Goal: Task Accomplishment & Management: Use online tool/utility

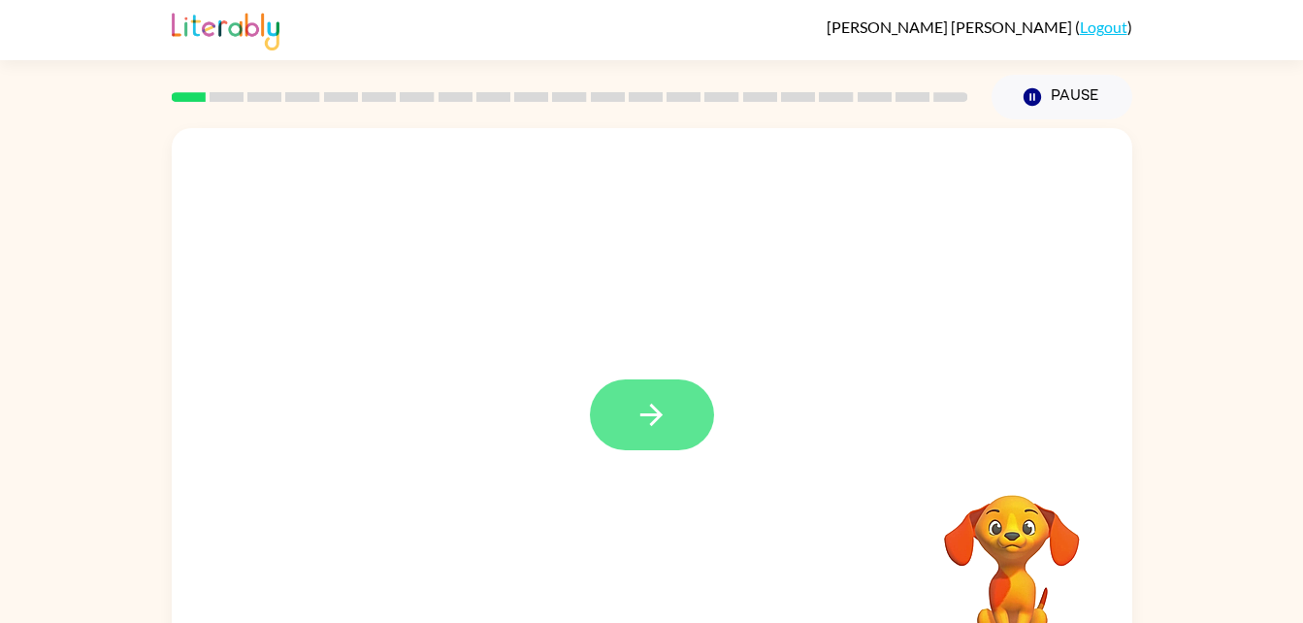
click at [644, 402] on icon "button" at bounding box center [651, 415] width 34 height 34
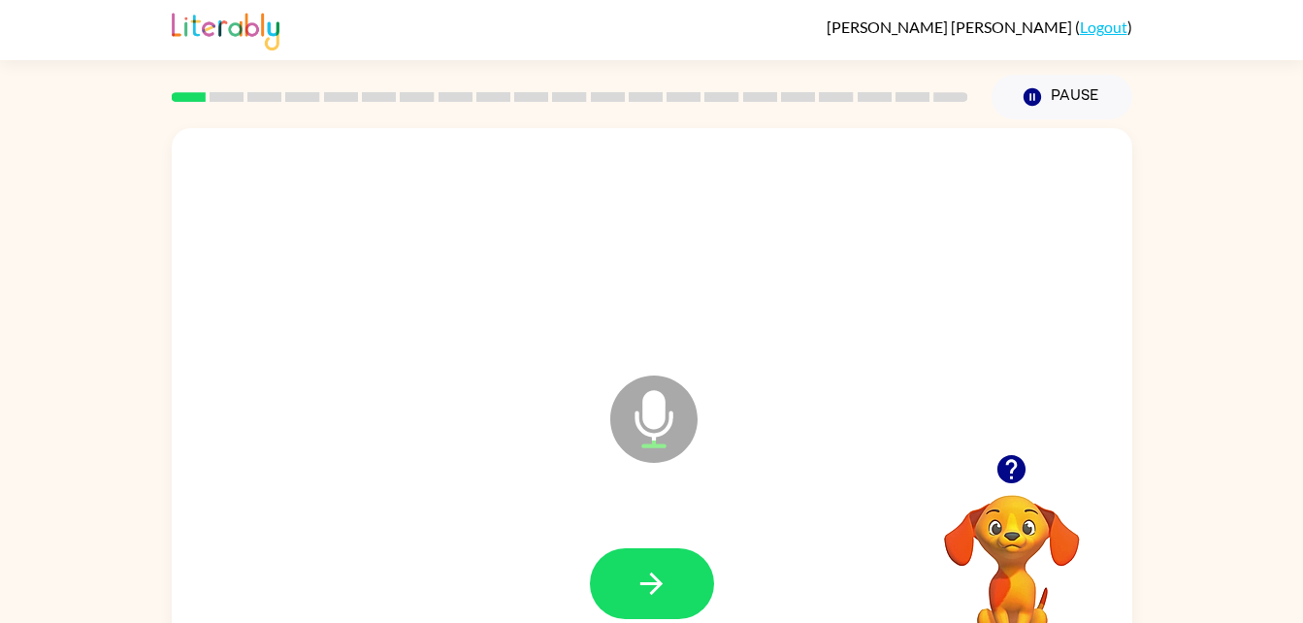
click at [378, 402] on div "Microphone The Microphone is here when it is your turn to talk" at bounding box center [605, 371] width 828 height 70
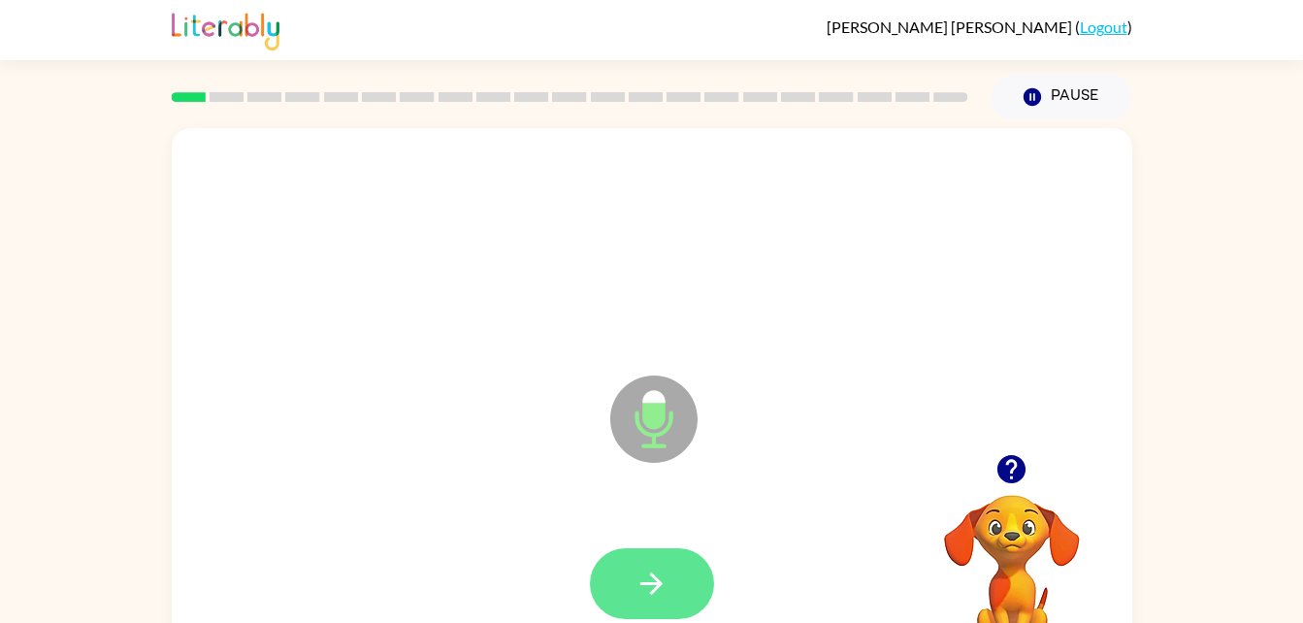
click at [626, 595] on button "button" at bounding box center [652, 583] width 124 height 71
click at [1014, 460] on icon "button" at bounding box center [1011, 469] width 28 height 28
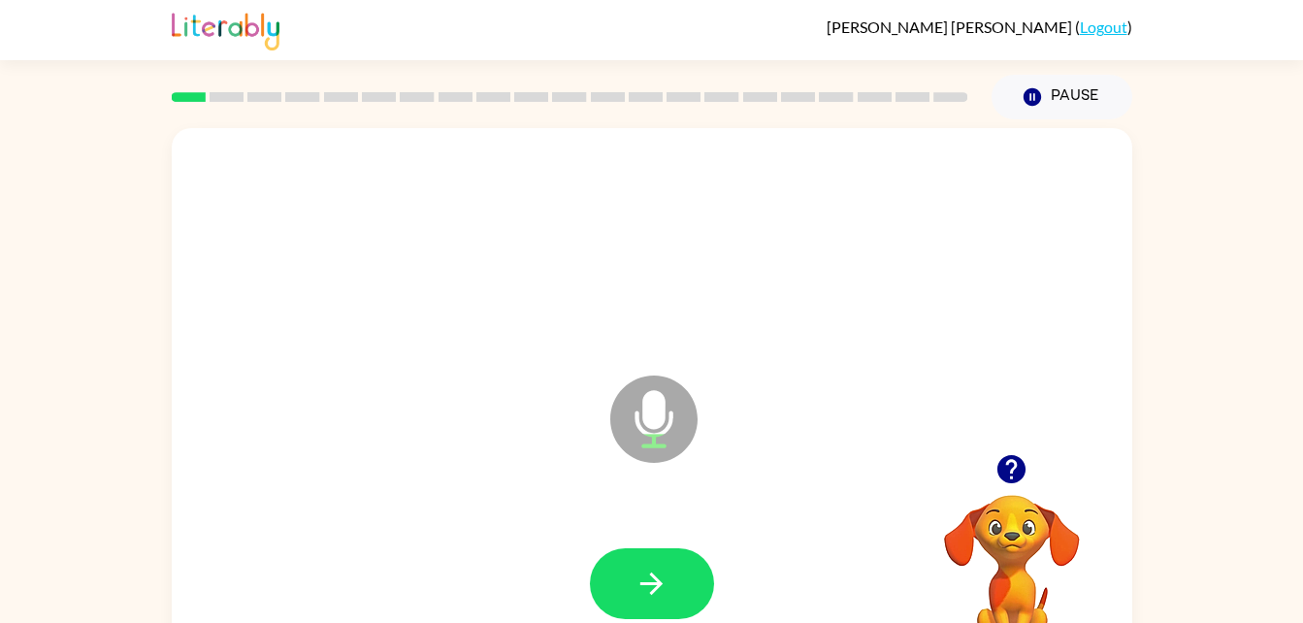
click at [1014, 460] on icon "button" at bounding box center [1011, 469] width 28 height 28
click at [663, 595] on icon "button" at bounding box center [651, 583] width 34 height 34
click at [634, 576] on icon "button" at bounding box center [651, 583] width 34 height 34
click at [646, 566] on icon "button" at bounding box center [651, 583] width 34 height 34
click at [625, 563] on button "button" at bounding box center [652, 583] width 124 height 71
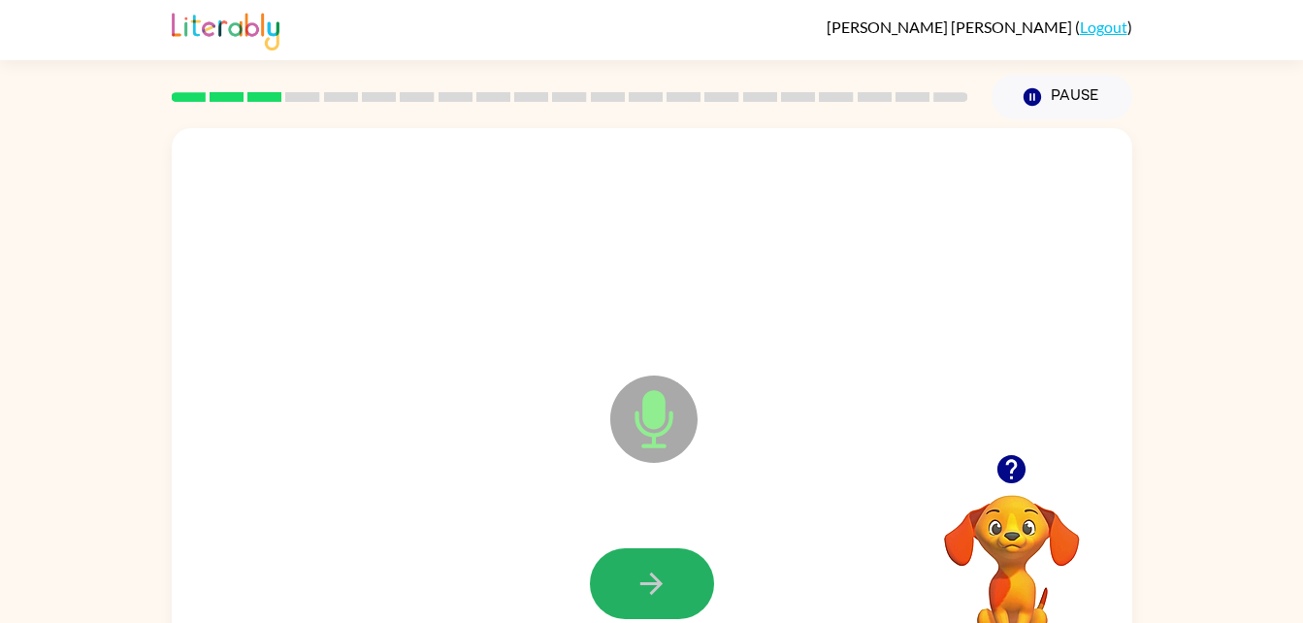
click at [625, 563] on button "button" at bounding box center [652, 583] width 124 height 71
click at [634, 587] on icon "button" at bounding box center [651, 583] width 34 height 34
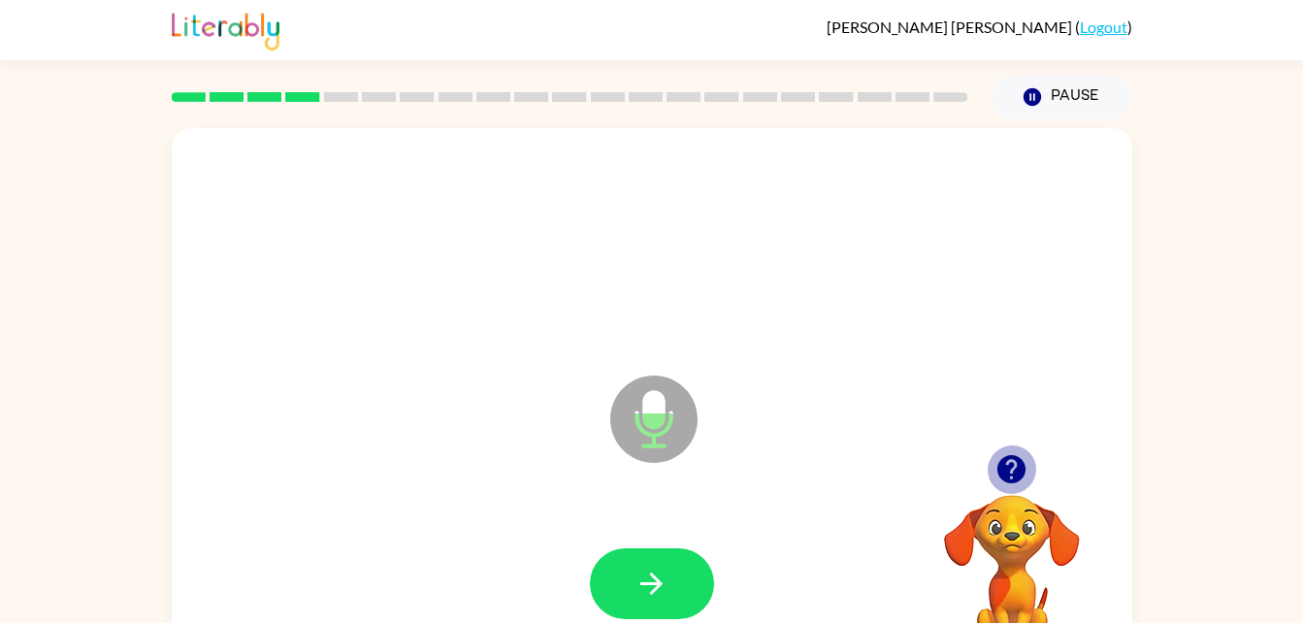
click at [1002, 468] on icon "button" at bounding box center [1011, 469] width 28 height 28
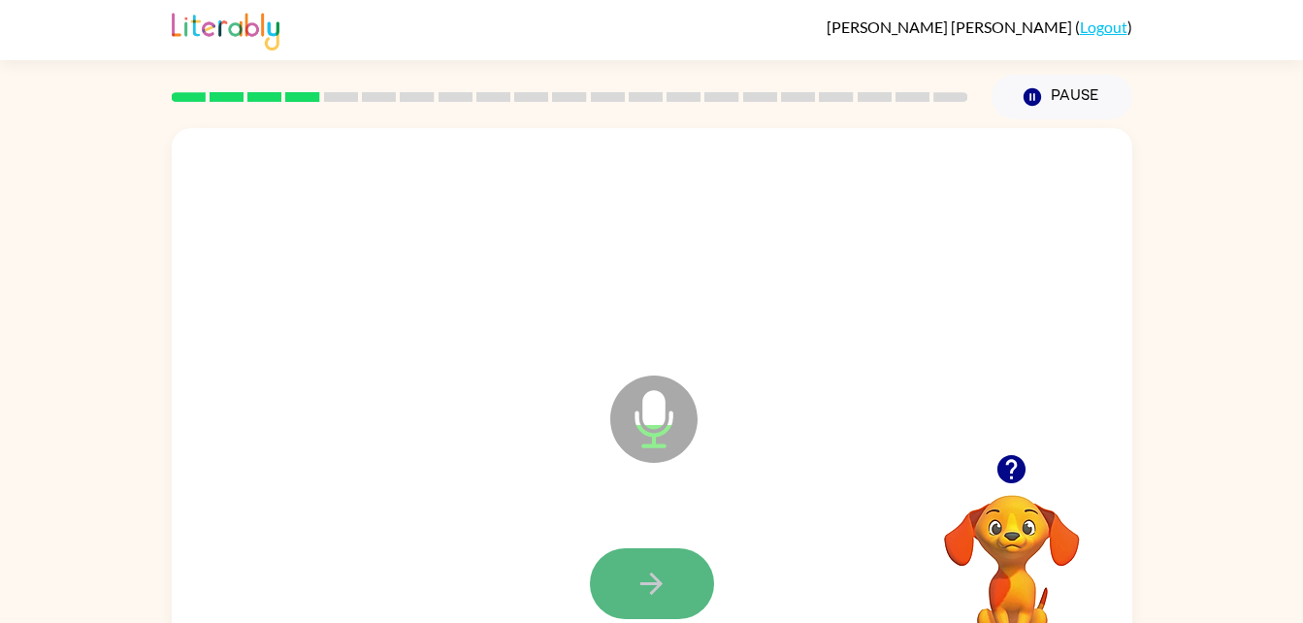
click at [628, 566] on button "button" at bounding box center [652, 583] width 124 height 71
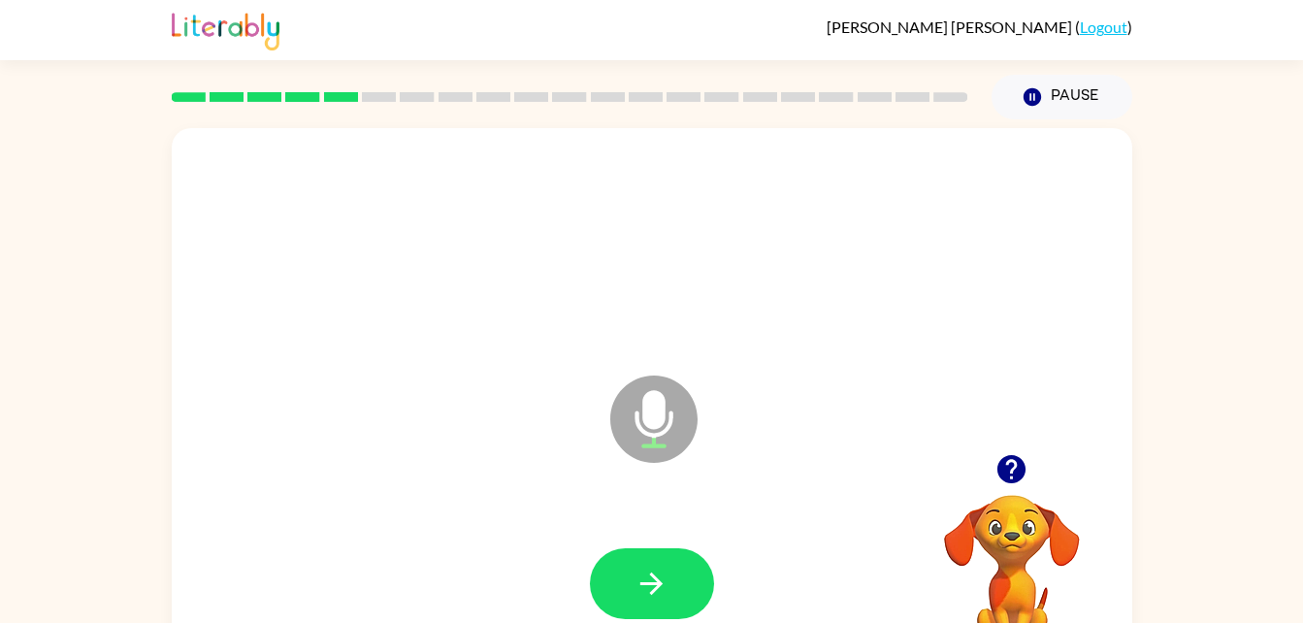
click at [628, 566] on button "button" at bounding box center [652, 583] width 124 height 71
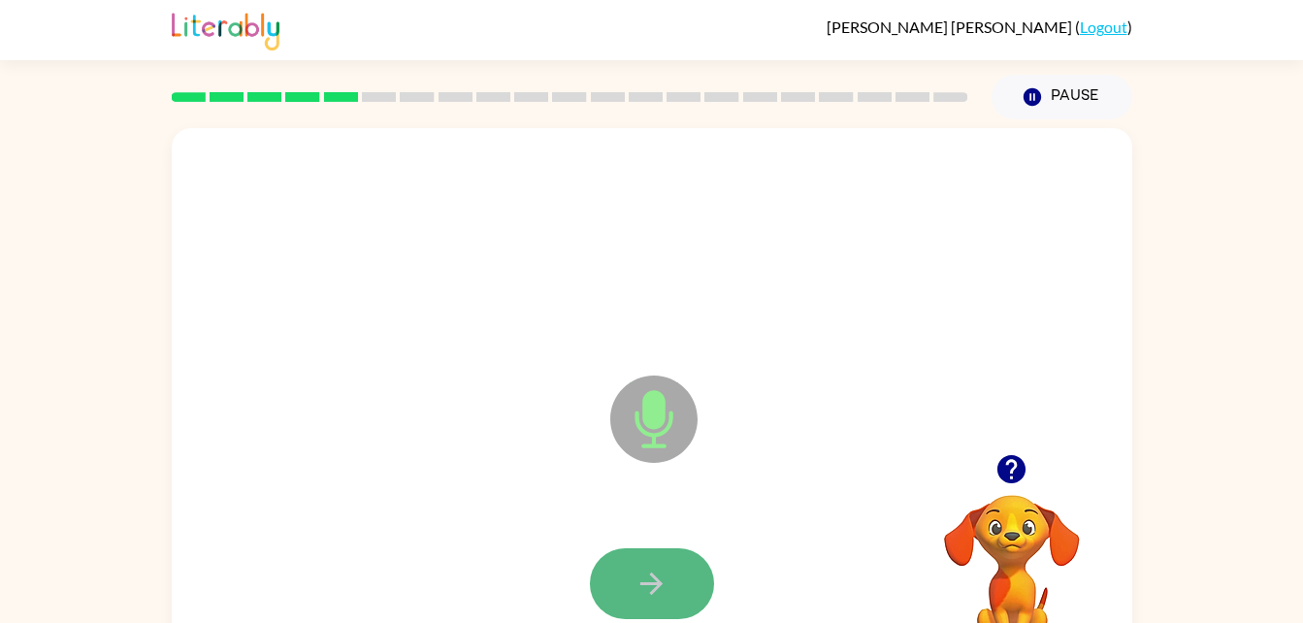
click at [628, 560] on button "button" at bounding box center [652, 583] width 124 height 71
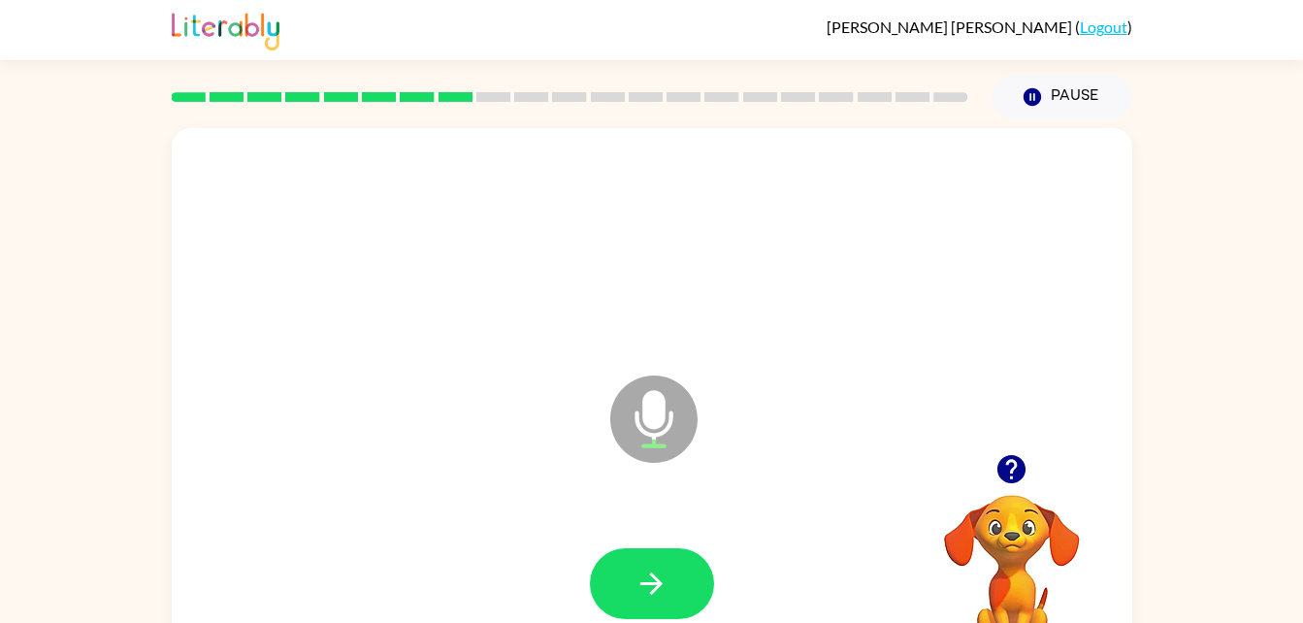
click at [628, 560] on button "button" at bounding box center [652, 583] width 124 height 71
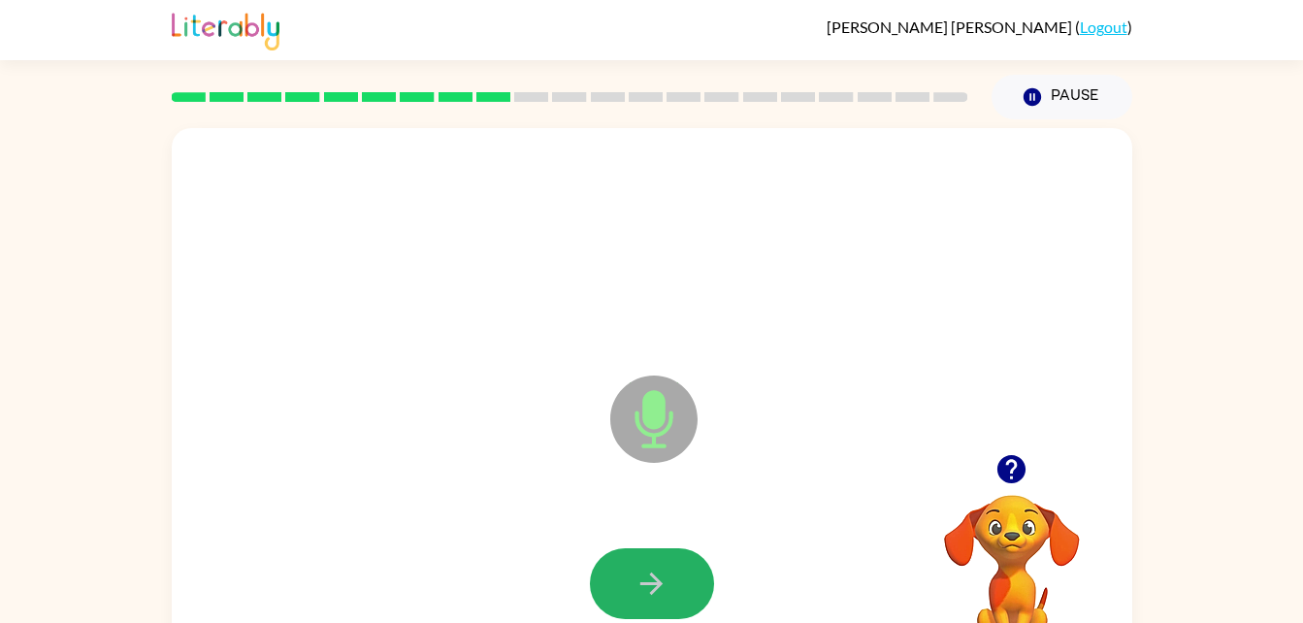
click at [628, 560] on button "button" at bounding box center [652, 583] width 124 height 71
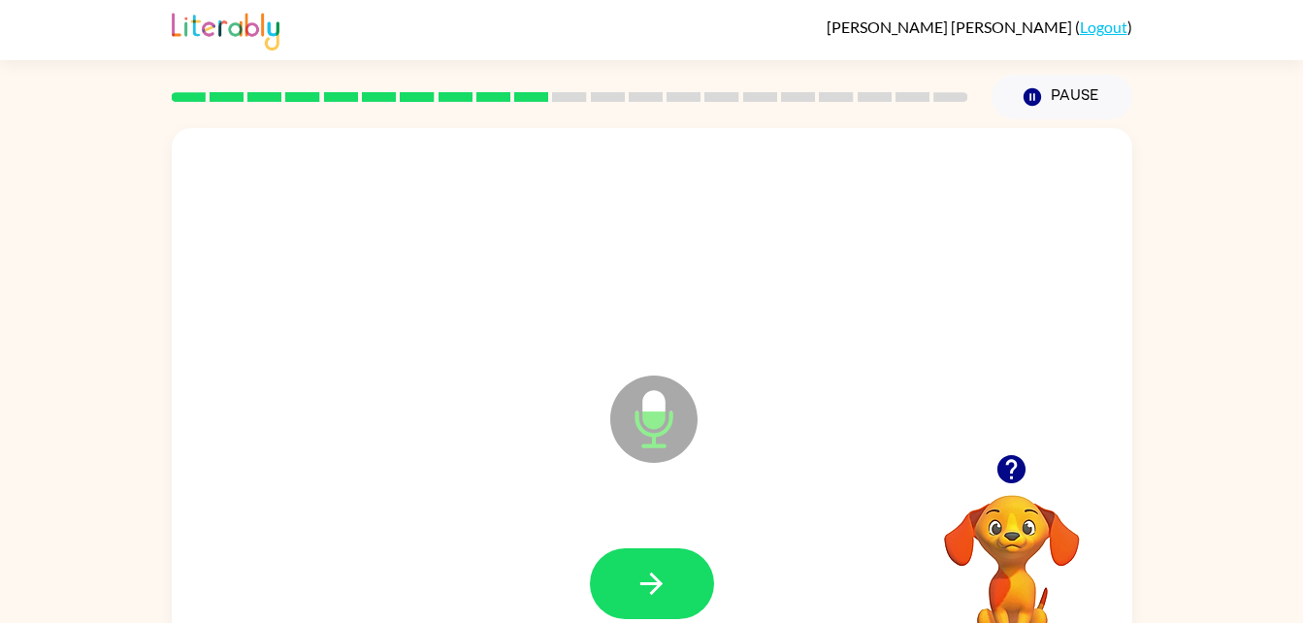
click at [628, 560] on button "button" at bounding box center [652, 583] width 124 height 71
drag, startPoint x: 628, startPoint y: 560, endPoint x: 627, endPoint y: 547, distance: 12.6
click at [627, 548] on button "button" at bounding box center [652, 583] width 124 height 71
drag, startPoint x: 627, startPoint y: 547, endPoint x: 634, endPoint y: 533, distance: 15.6
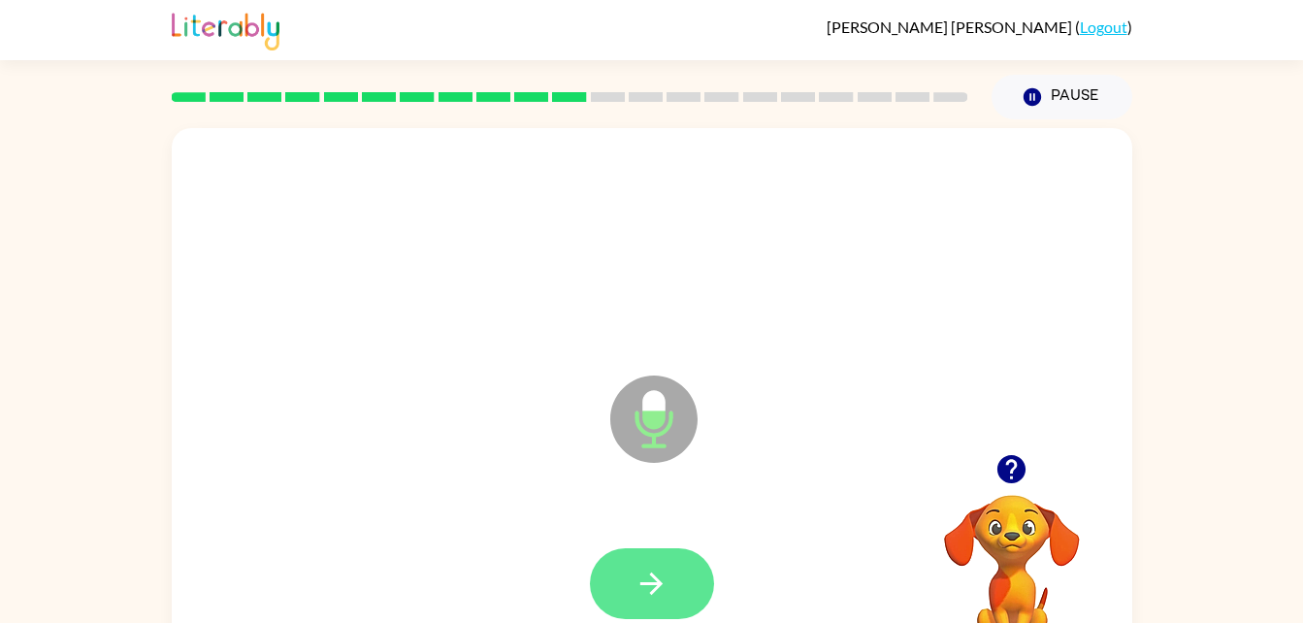
drag, startPoint x: 634, startPoint y: 533, endPoint x: 628, endPoint y: 591, distance: 57.5
click at [628, 591] on button "button" at bounding box center [652, 583] width 124 height 71
click at [621, 575] on button "button" at bounding box center [652, 583] width 124 height 71
click at [646, 564] on button "button" at bounding box center [652, 583] width 124 height 71
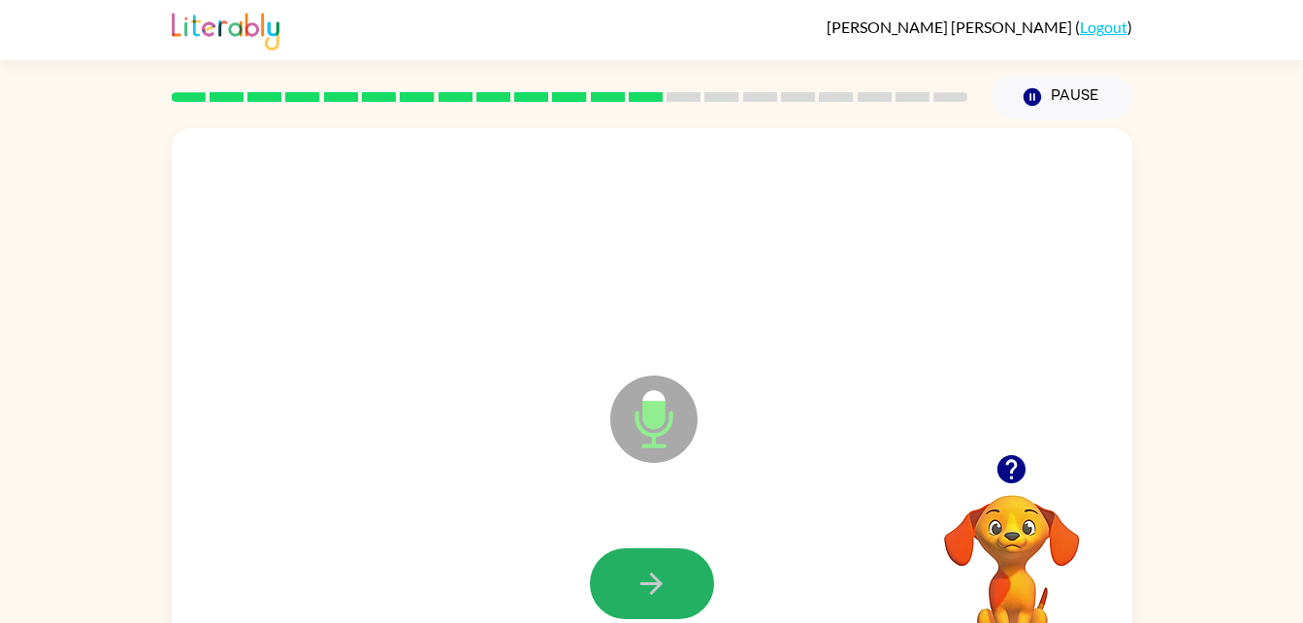
click at [646, 564] on button "button" at bounding box center [652, 583] width 124 height 71
click at [586, 573] on div at bounding box center [651, 583] width 921 height 159
click at [601, 578] on button "button" at bounding box center [652, 583] width 124 height 71
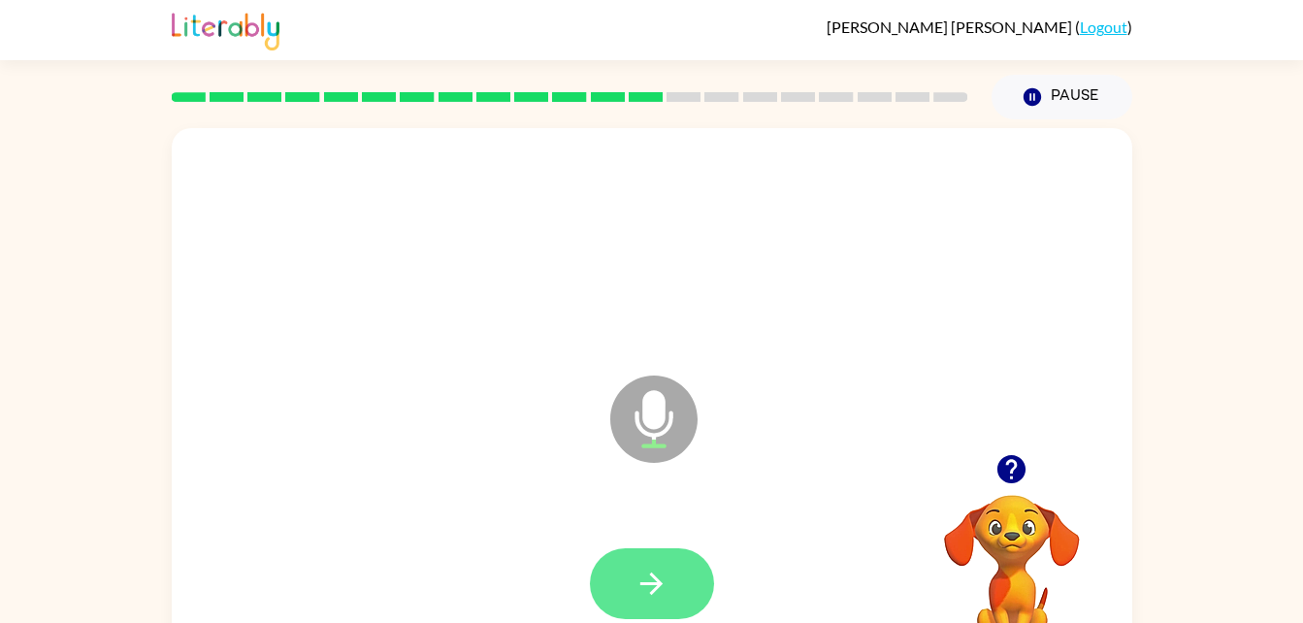
click at [626, 570] on button "button" at bounding box center [652, 583] width 124 height 71
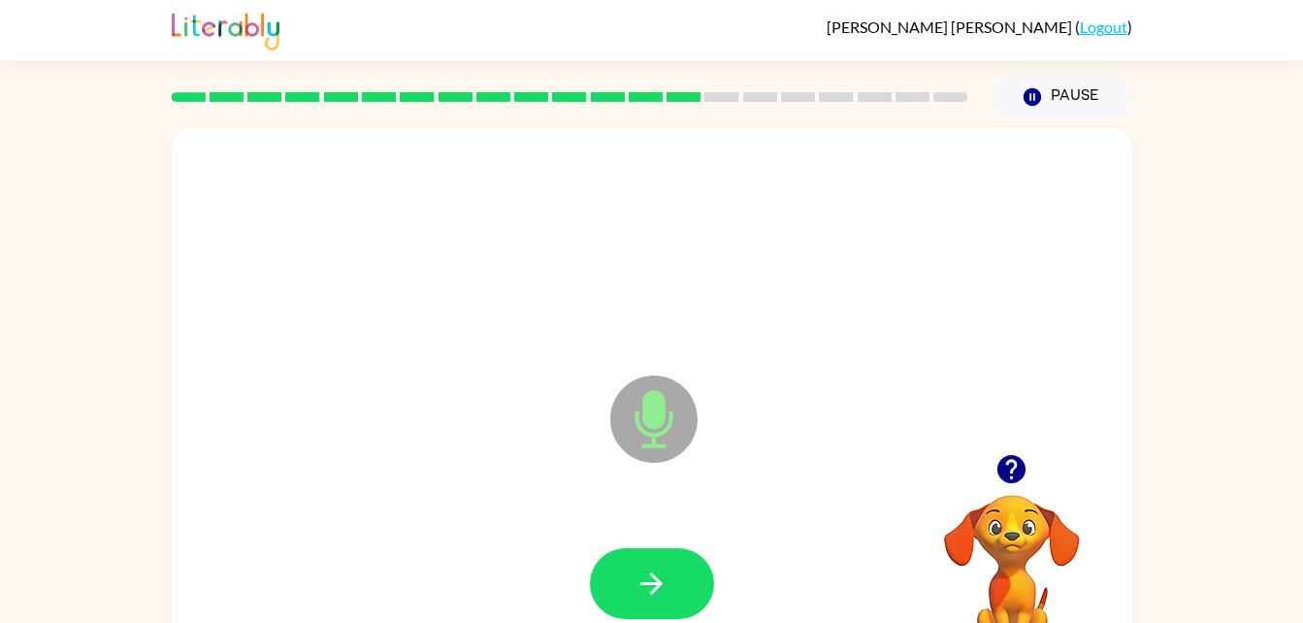
click at [626, 570] on button "button" at bounding box center [652, 583] width 124 height 71
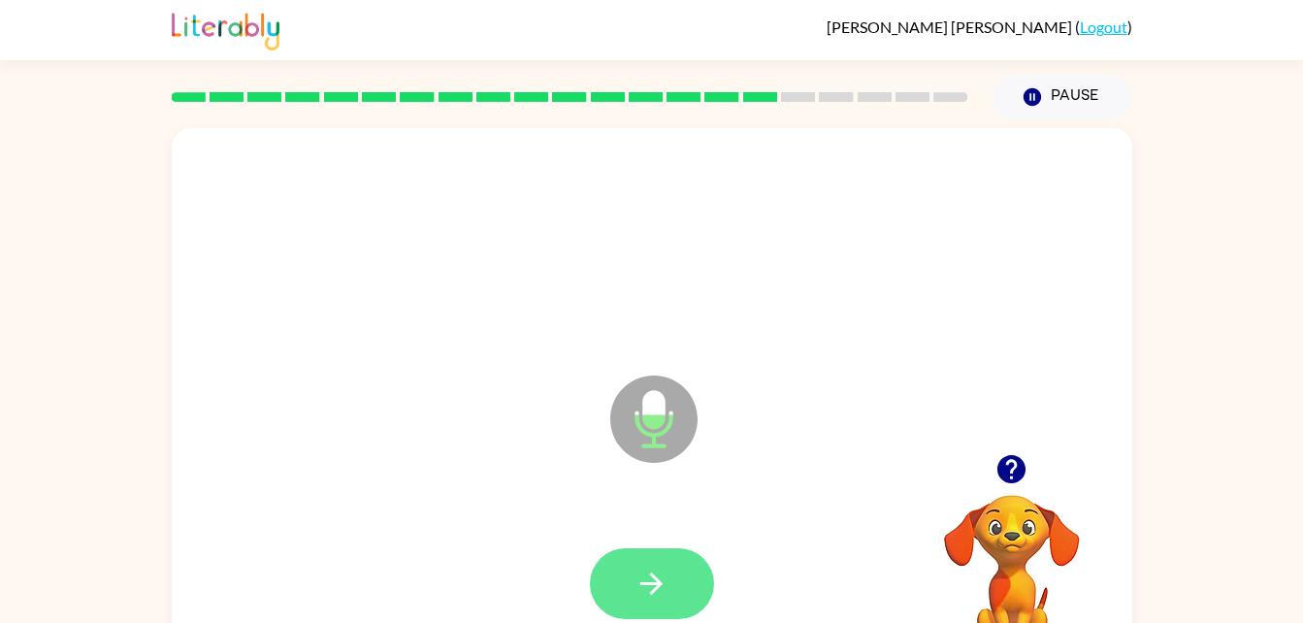
click at [638, 571] on icon "button" at bounding box center [651, 583] width 34 height 34
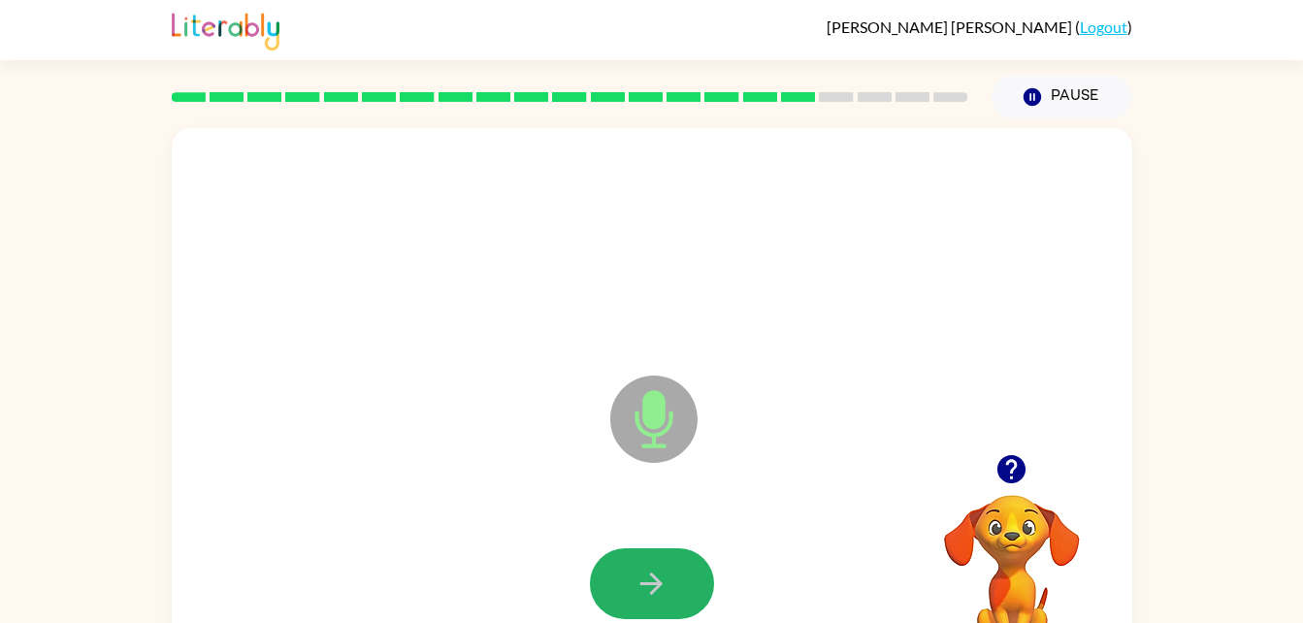
click at [638, 571] on icon "button" at bounding box center [651, 583] width 34 height 34
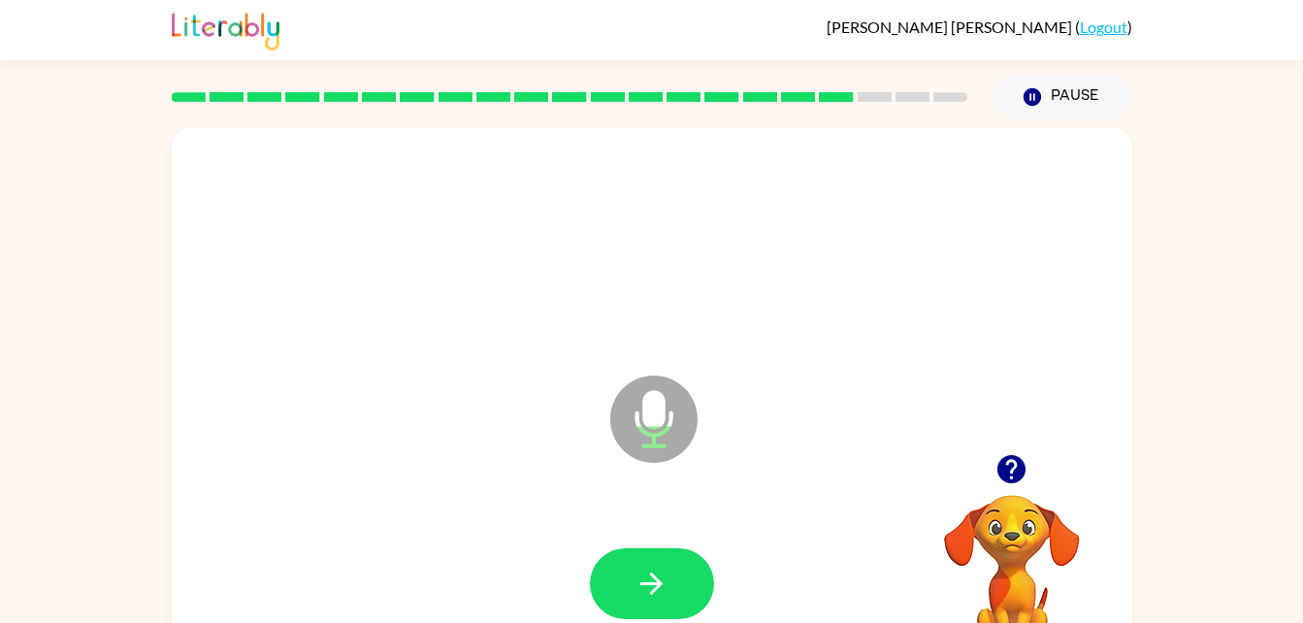
click at [638, 571] on icon "button" at bounding box center [651, 583] width 34 height 34
drag, startPoint x: 650, startPoint y: 590, endPoint x: 518, endPoint y: 589, distance: 131.9
click at [518, 589] on div at bounding box center [651, 583] width 921 height 159
click at [659, 569] on icon "button" at bounding box center [651, 583] width 34 height 34
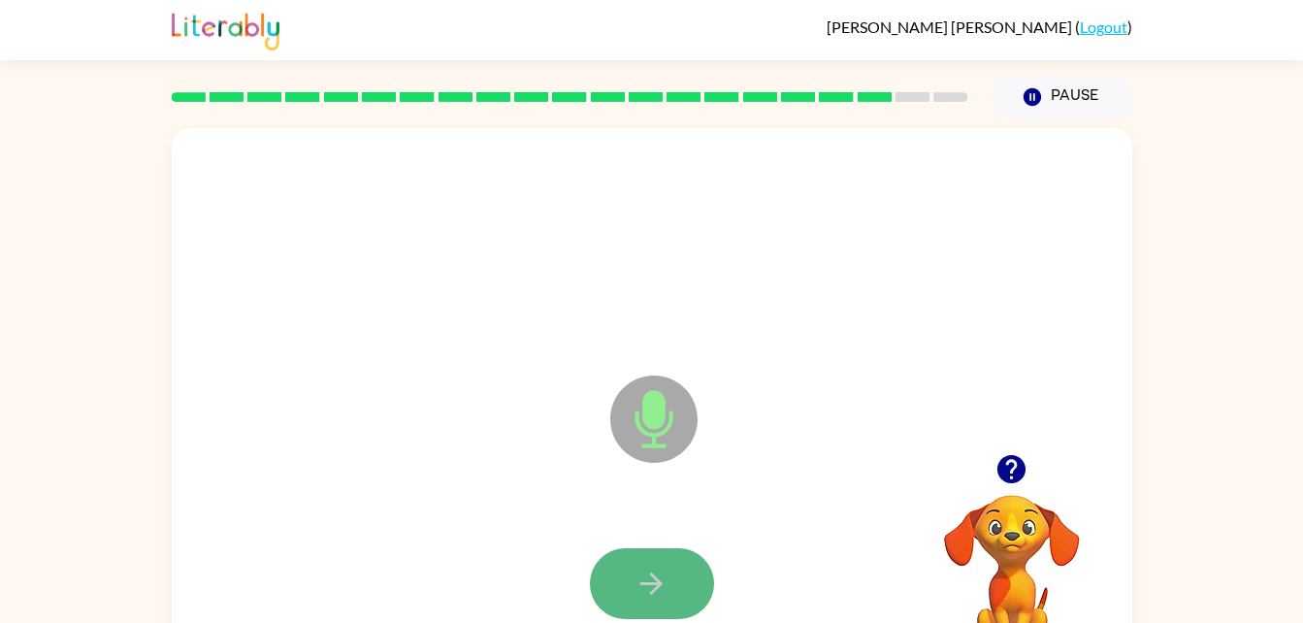
click at [659, 574] on icon "button" at bounding box center [651, 583] width 34 height 34
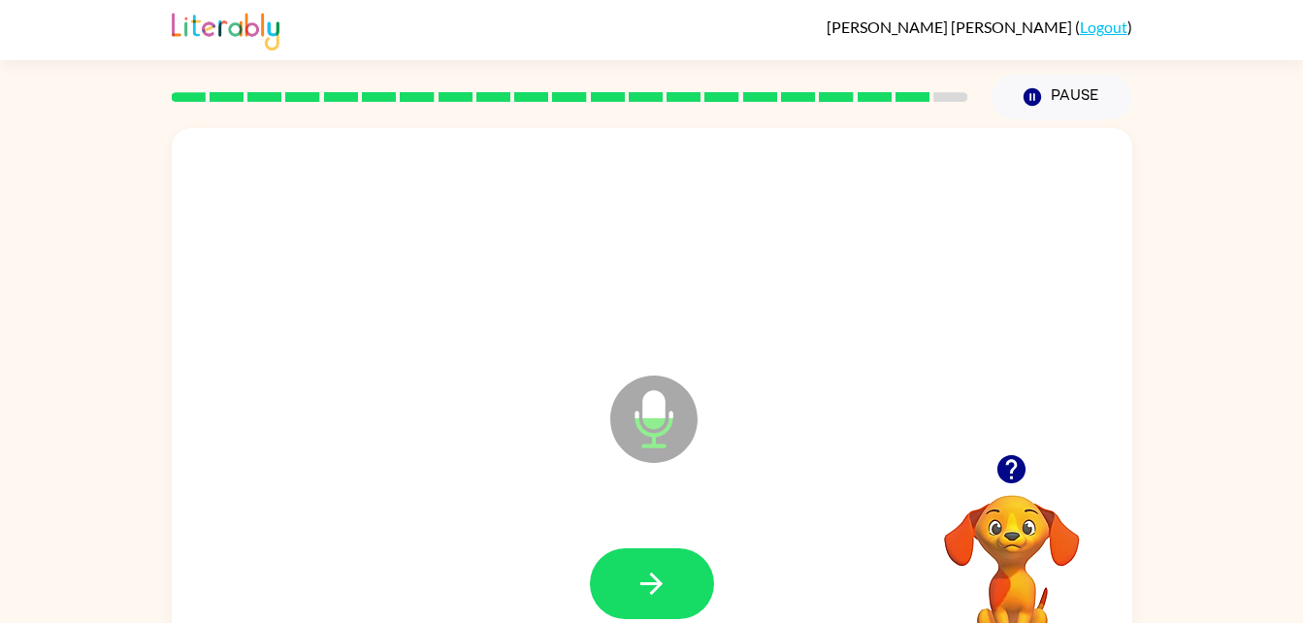
drag, startPoint x: 659, startPoint y: 574, endPoint x: 563, endPoint y: 599, distance: 98.3
click at [563, 599] on div at bounding box center [651, 583] width 921 height 159
click at [631, 581] on button "button" at bounding box center [652, 583] width 124 height 71
